Goal: Task Accomplishment & Management: Use online tool/utility

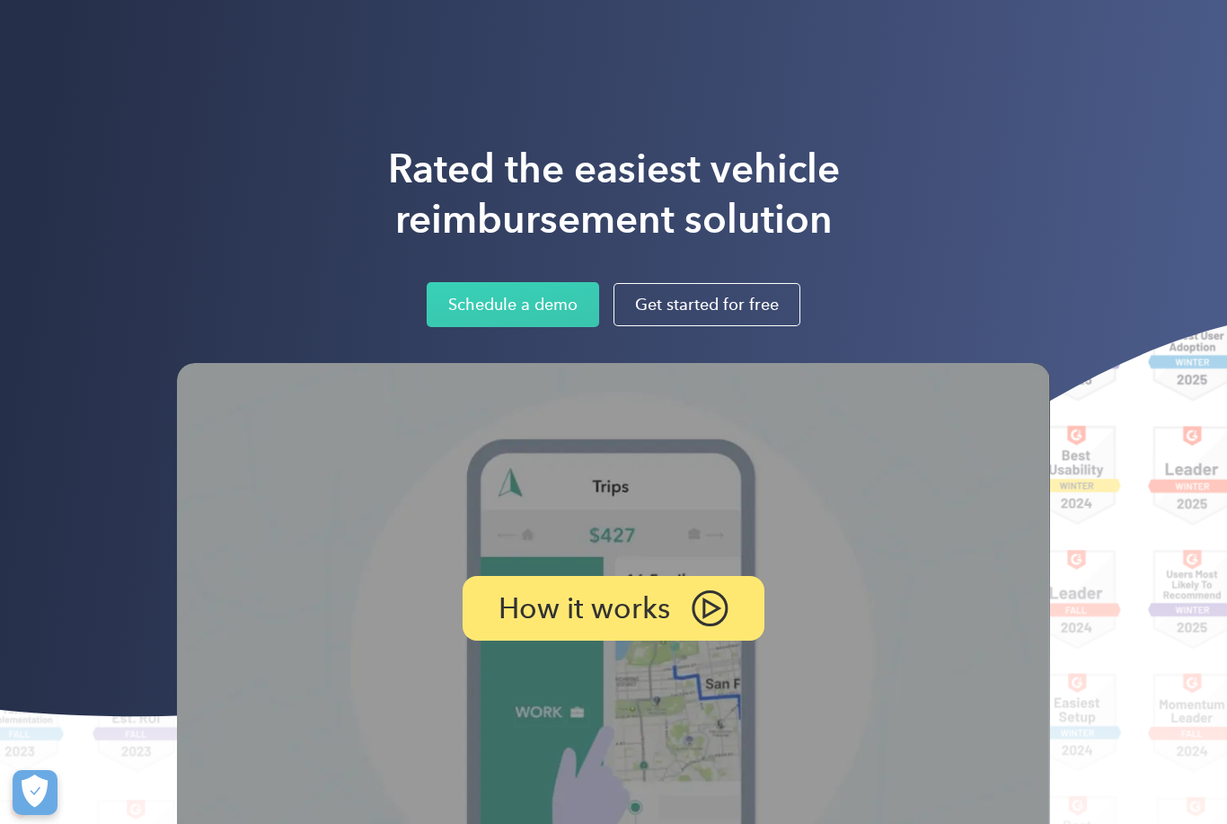
click at [1108, 160] on div "Rated the easiest vehicle reimbursement solution Schedule a demo Get started fo…" at bounding box center [613, 463] width 1227 height 926
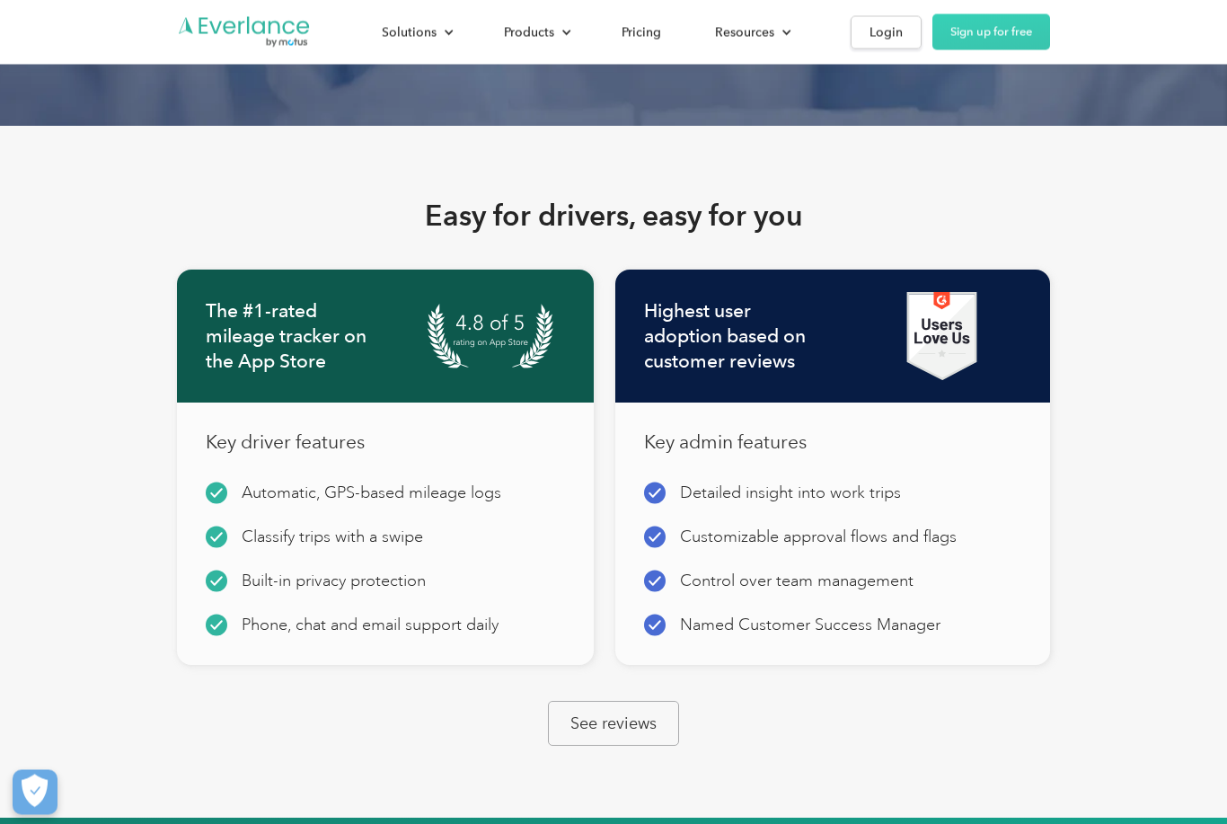
scroll to position [1717, 0]
click at [893, 22] on div "Login" at bounding box center [885, 33] width 33 height 22
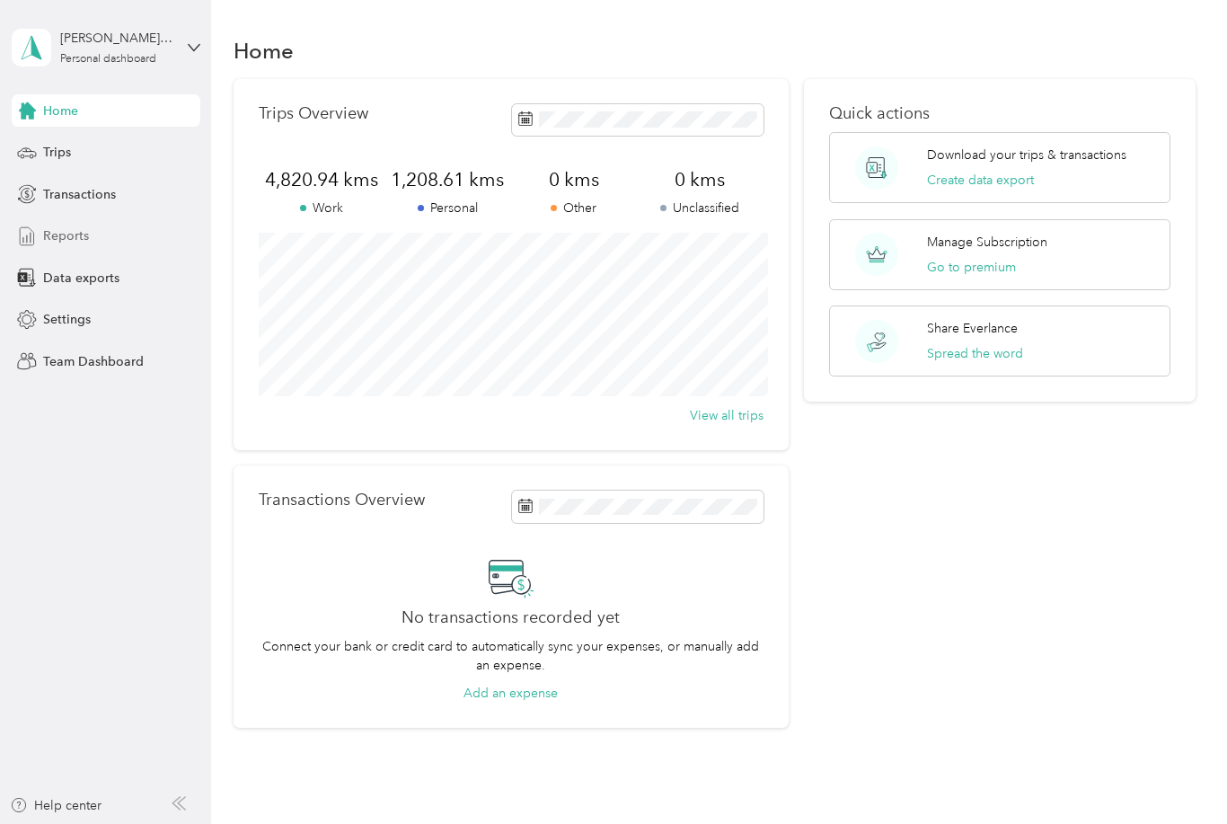
click at [66, 232] on span "Reports" at bounding box center [66, 235] width 46 height 19
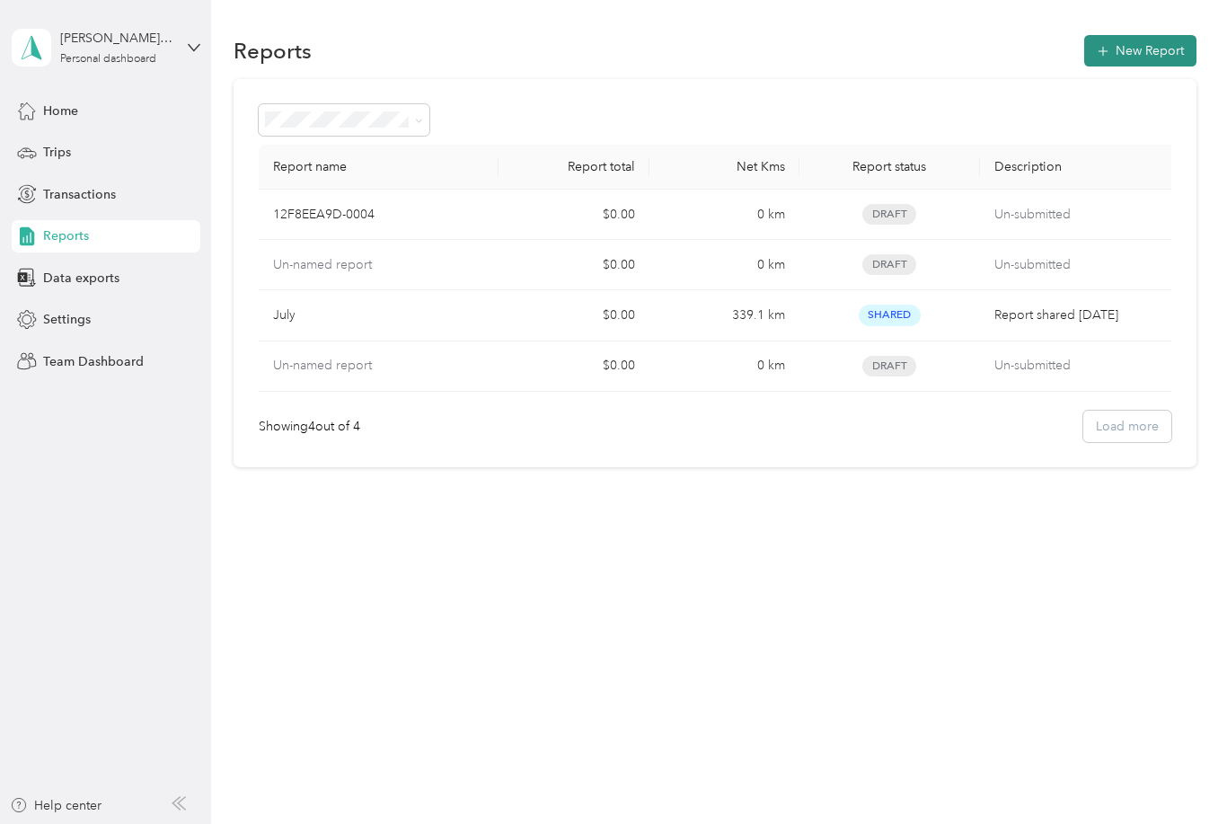
click at [1159, 49] on button "New Report" at bounding box center [1140, 50] width 112 height 31
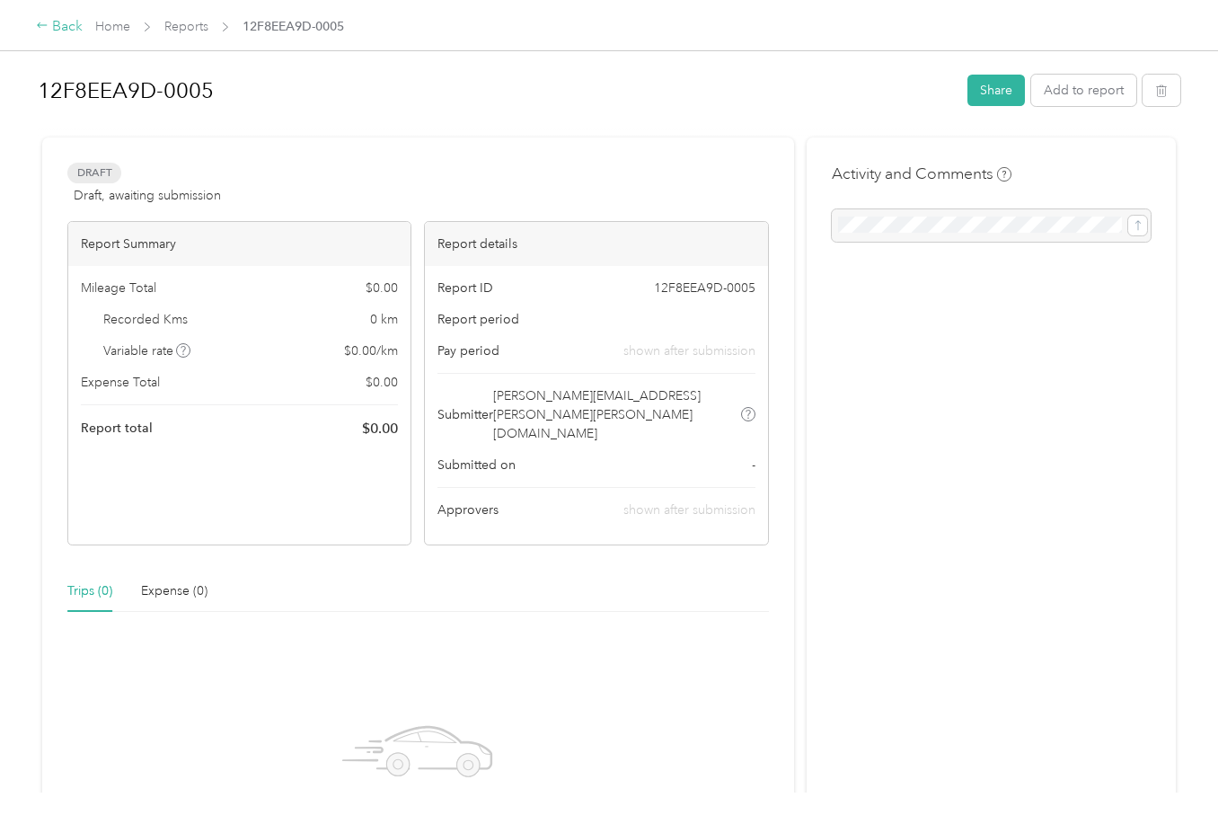
click at [47, 23] on icon at bounding box center [42, 25] width 13 height 13
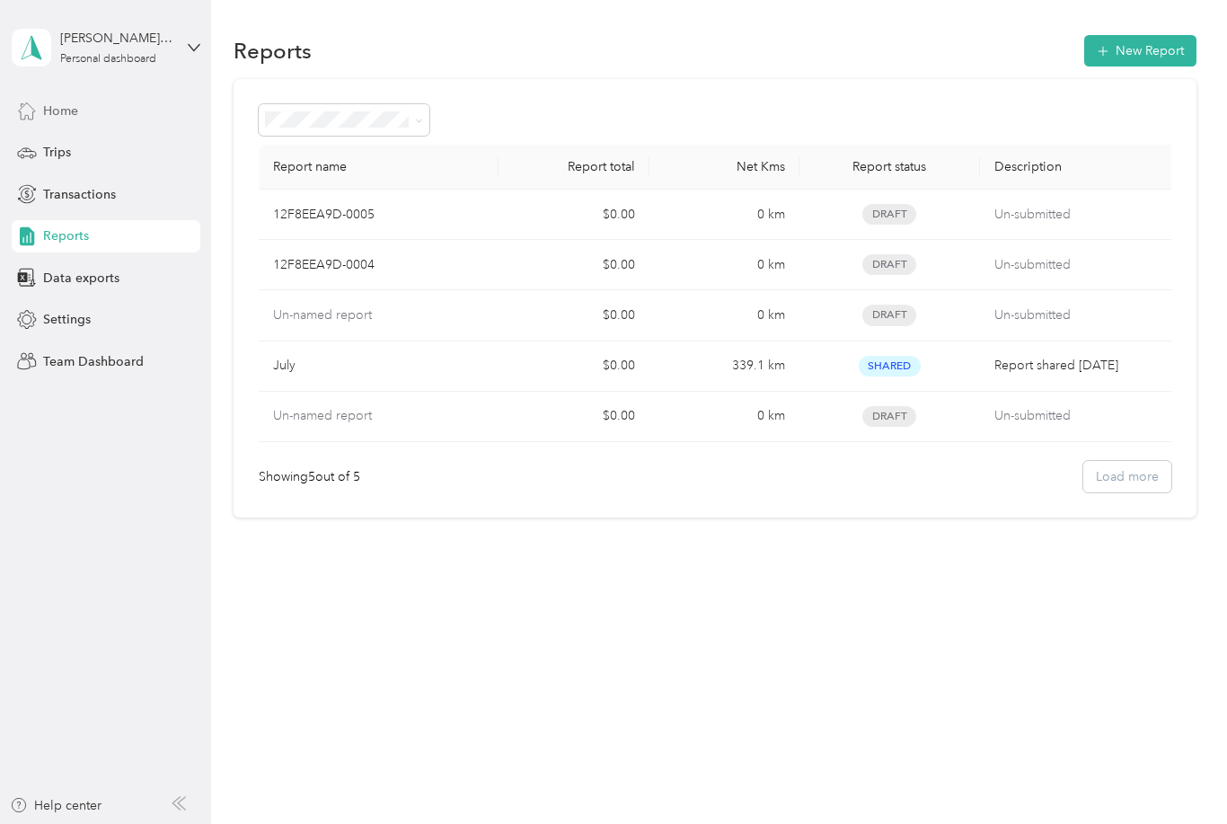
click at [88, 103] on div "Home" at bounding box center [106, 110] width 189 height 32
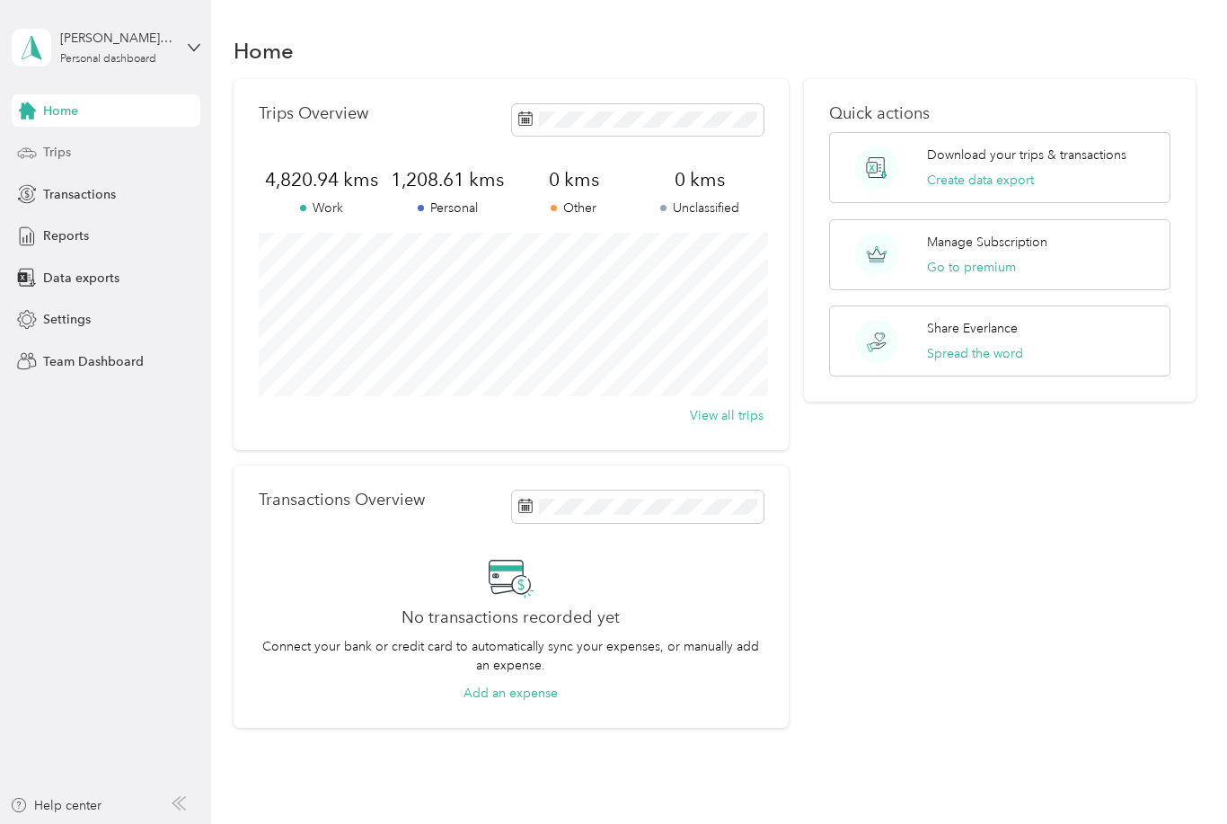
click at [57, 155] on span "Trips" at bounding box center [57, 152] width 28 height 19
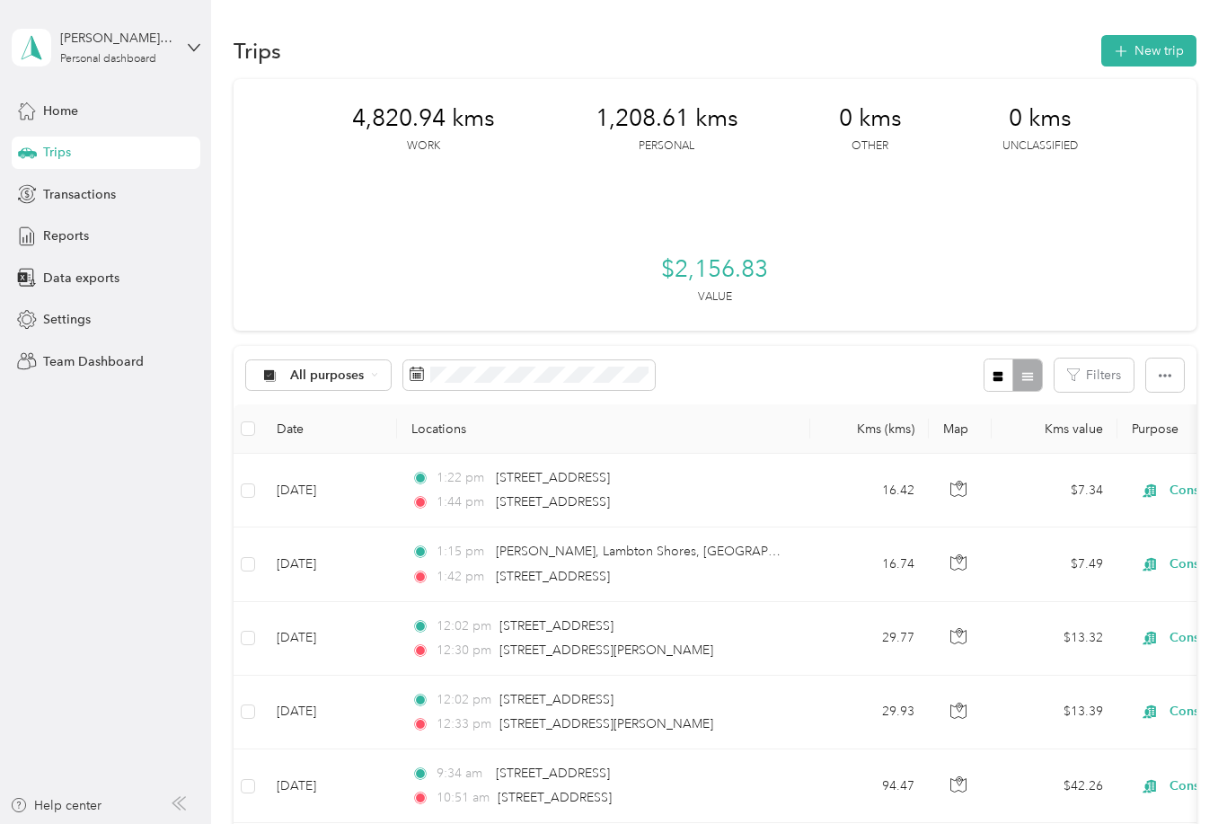
click at [560, 404] on th "Locations" at bounding box center [603, 428] width 413 height 49
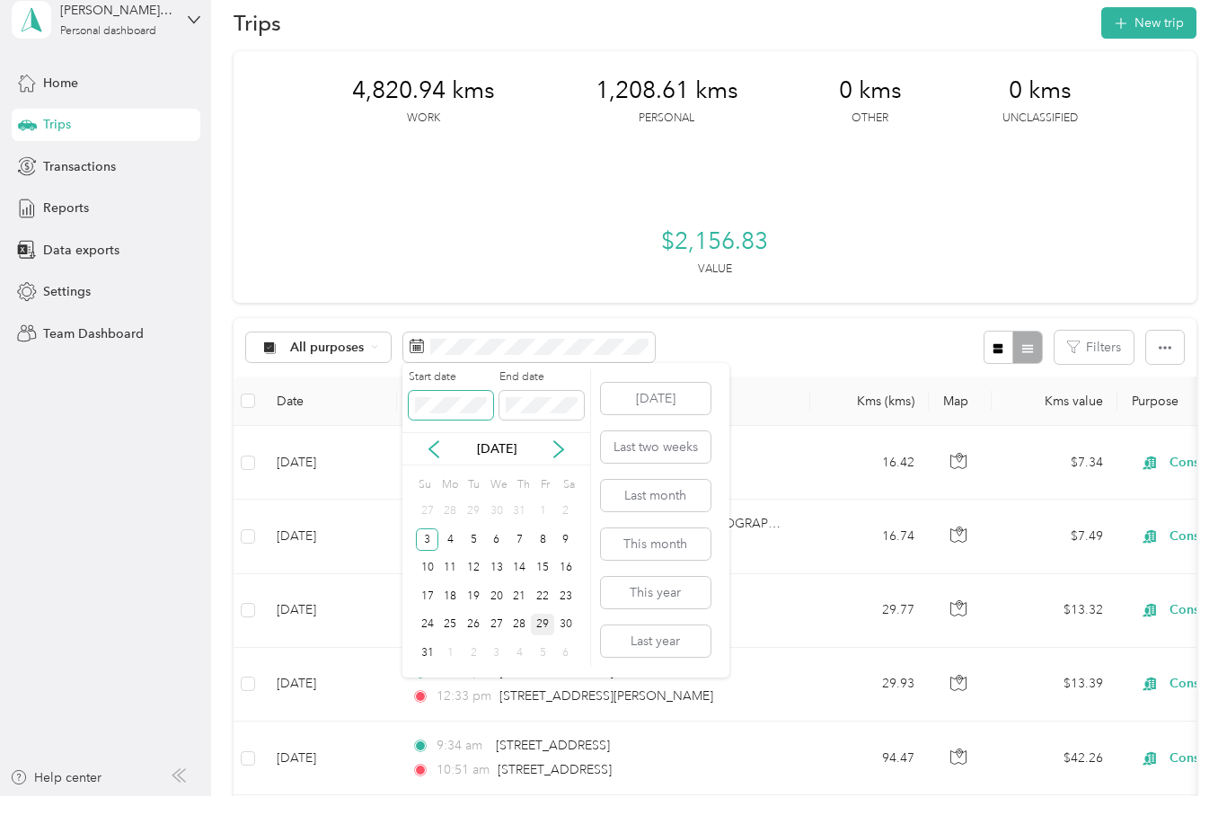
scroll to position [57, 0]
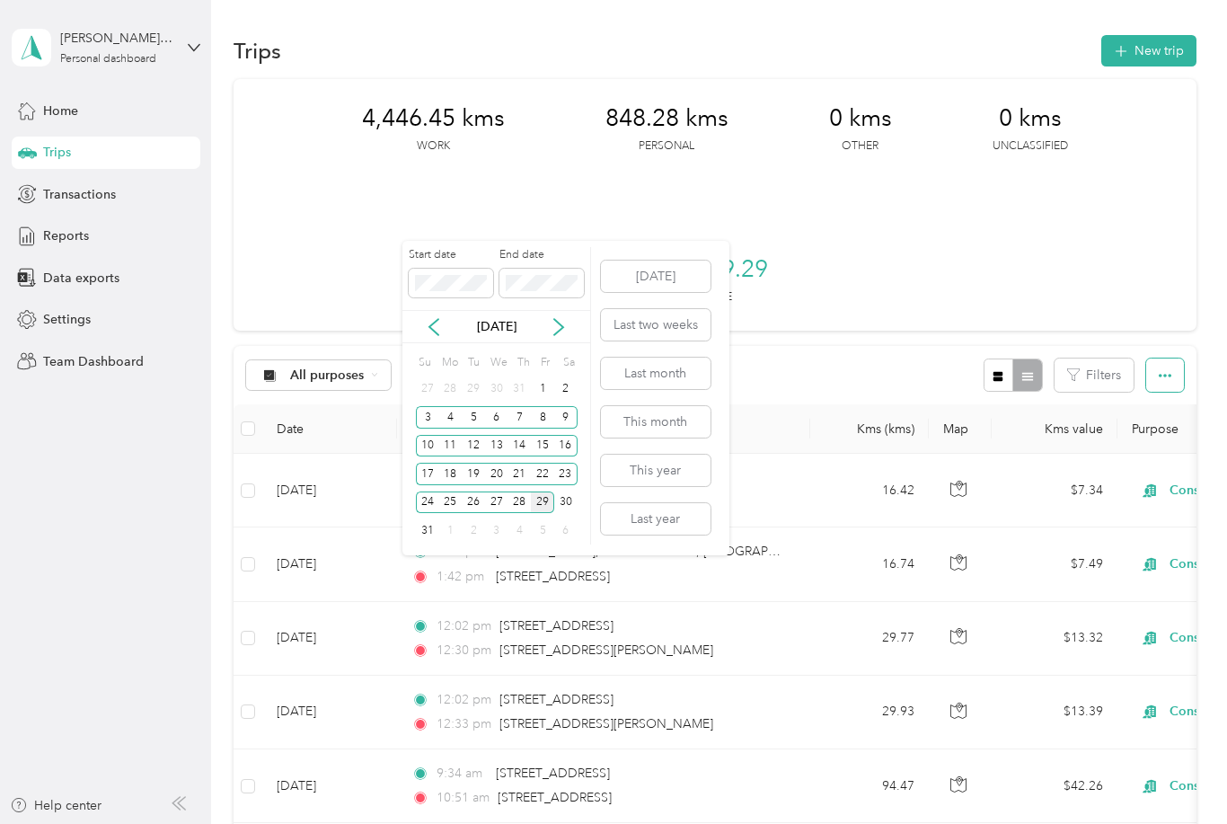
click at [1184, 358] on button "button" at bounding box center [1165, 374] width 38 height 33
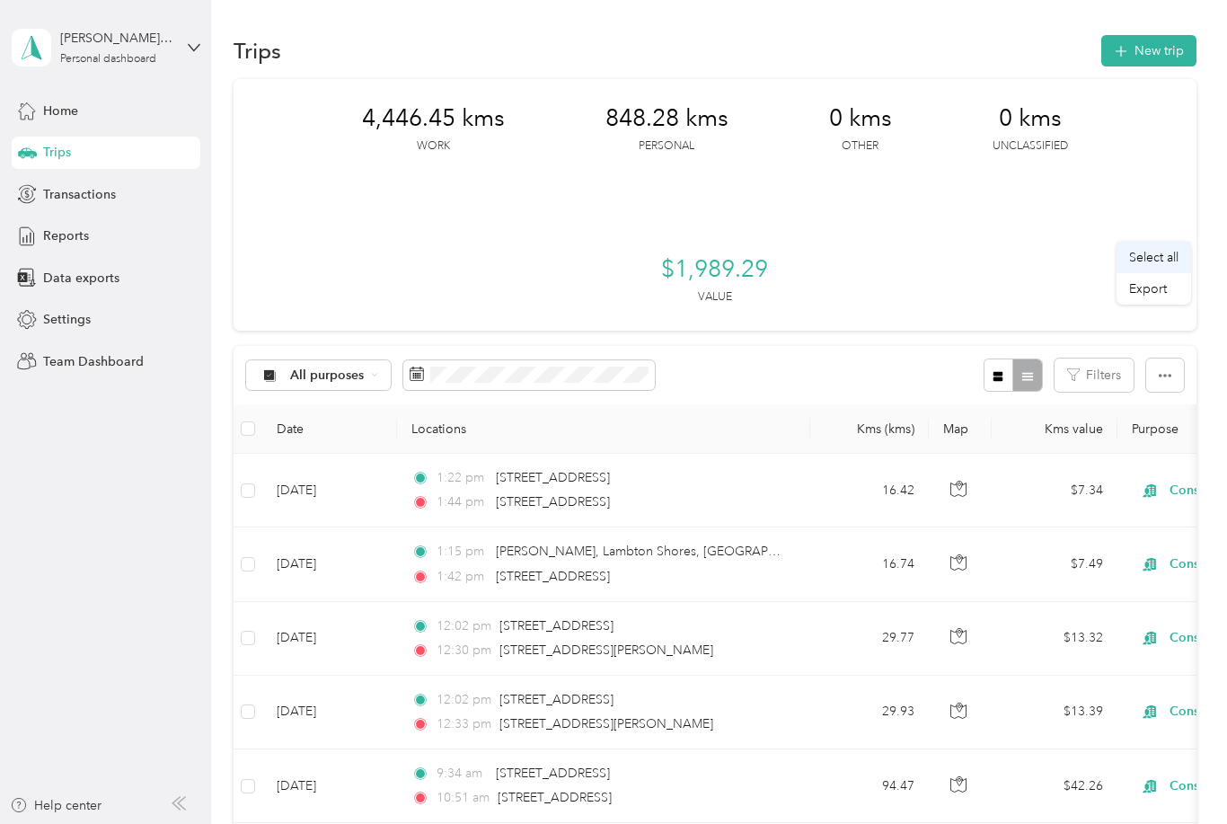
click at [1158, 252] on span "Select all" at bounding box center [1153, 257] width 49 height 15
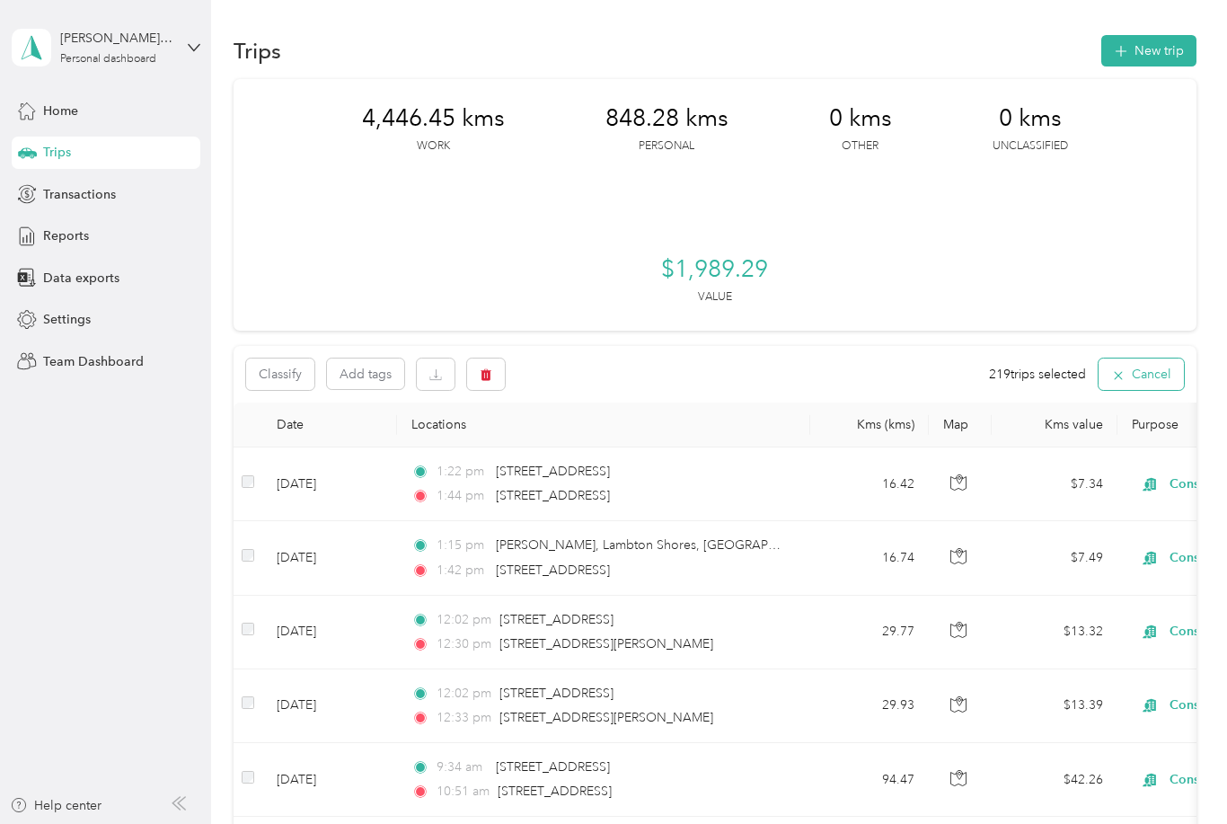
click at [1164, 358] on button "Cancel" at bounding box center [1140, 373] width 85 height 31
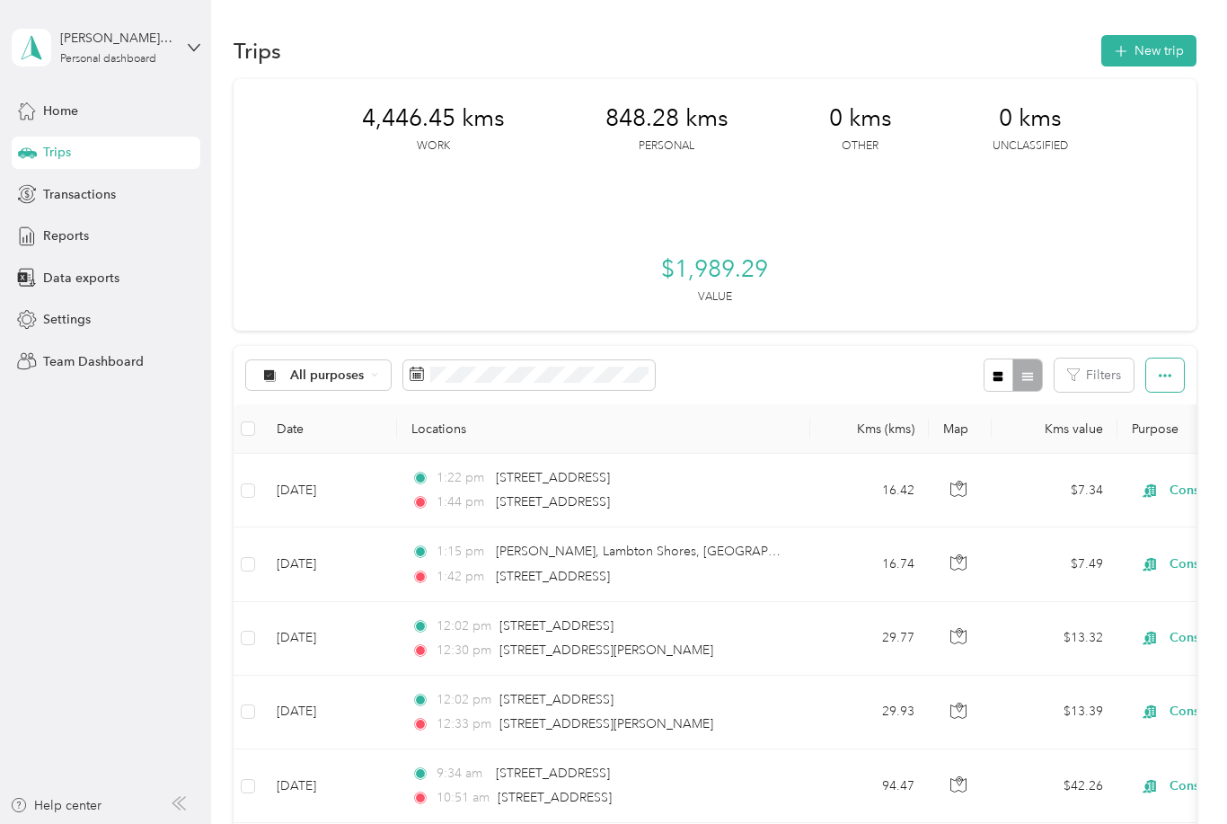
click at [1182, 358] on button "button" at bounding box center [1165, 374] width 38 height 33
click at [1165, 288] on span "Export" at bounding box center [1148, 288] width 38 height 15
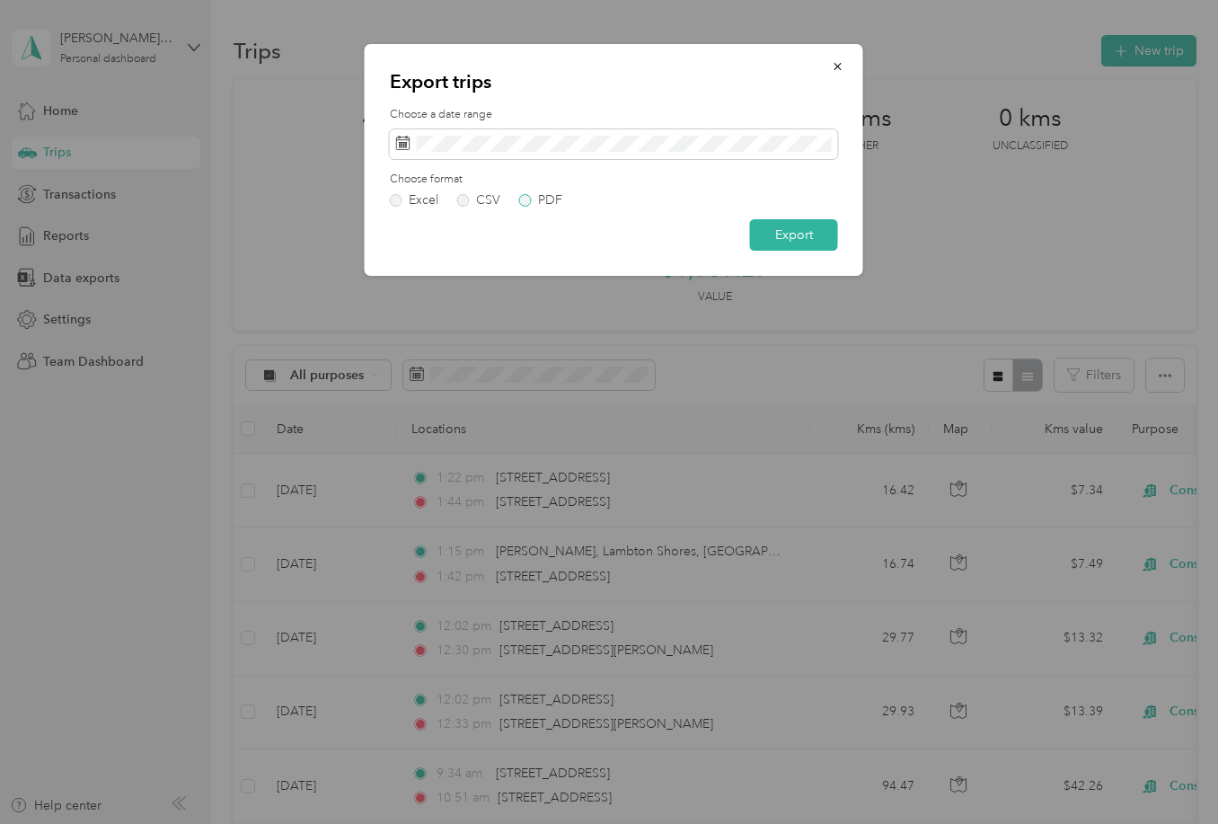
click at [533, 195] on label "PDF" at bounding box center [540, 200] width 43 height 13
click at [796, 237] on button "Export" at bounding box center [794, 234] width 88 height 31
